Goal: Transaction & Acquisition: Obtain resource

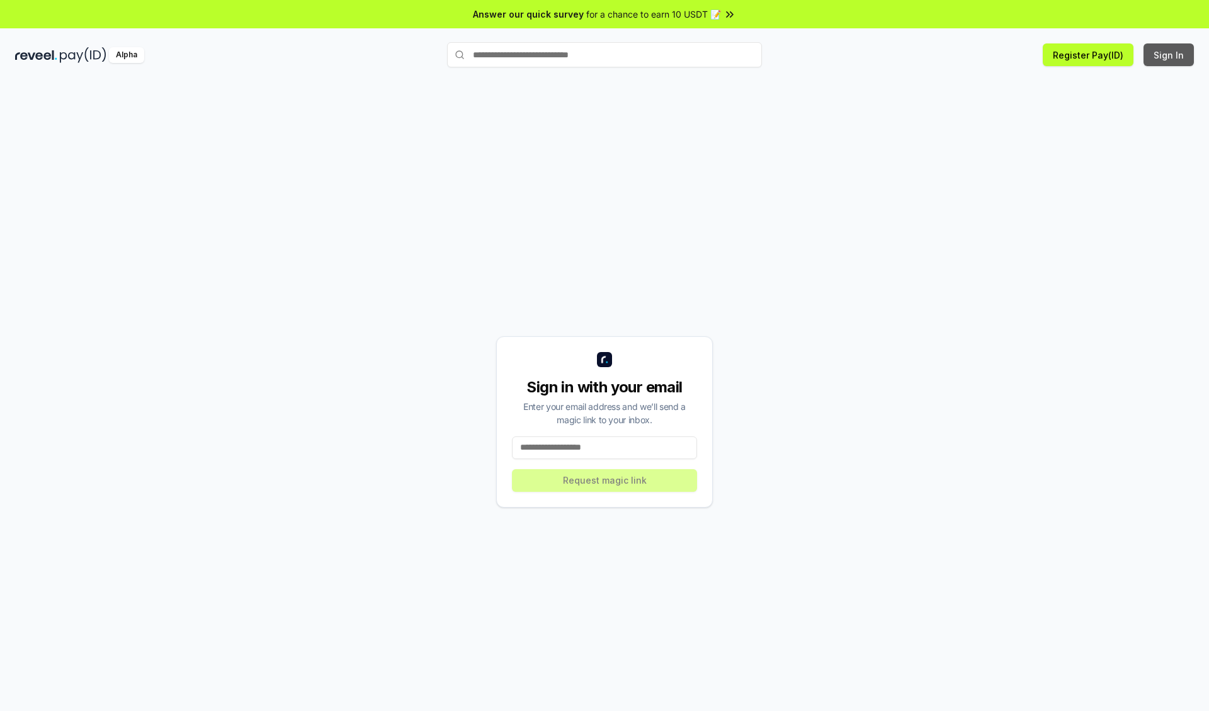
click at [1169, 55] on button "Sign In" at bounding box center [1168, 54] width 50 height 23
type input "**********"
click at [604, 480] on button "Request magic link" at bounding box center [604, 480] width 185 height 23
